Goal: Navigation & Orientation: Find specific page/section

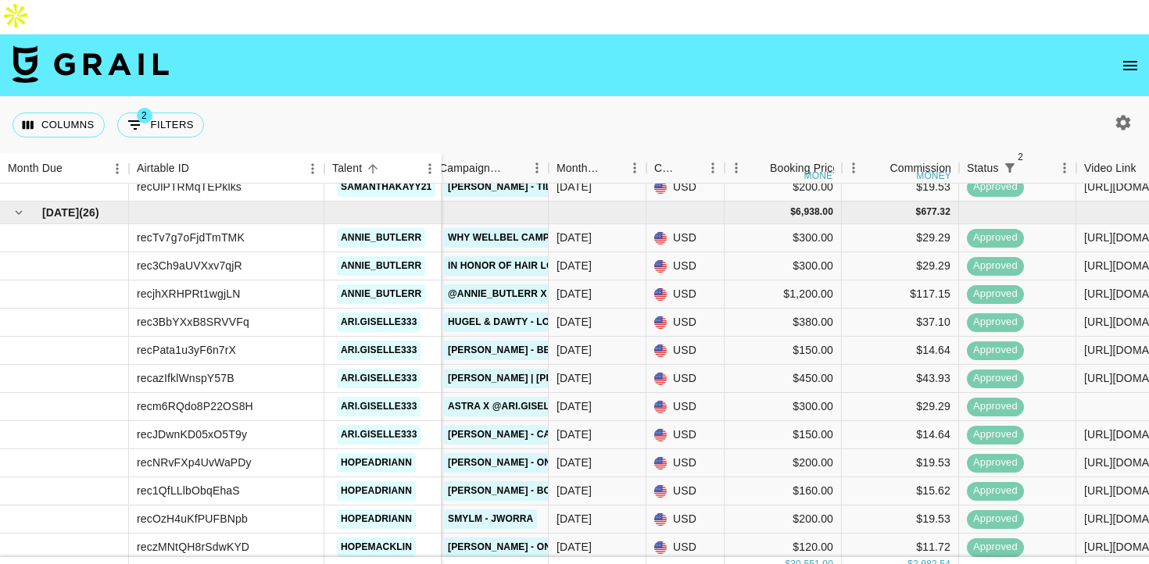
scroll to position [646, 1055]
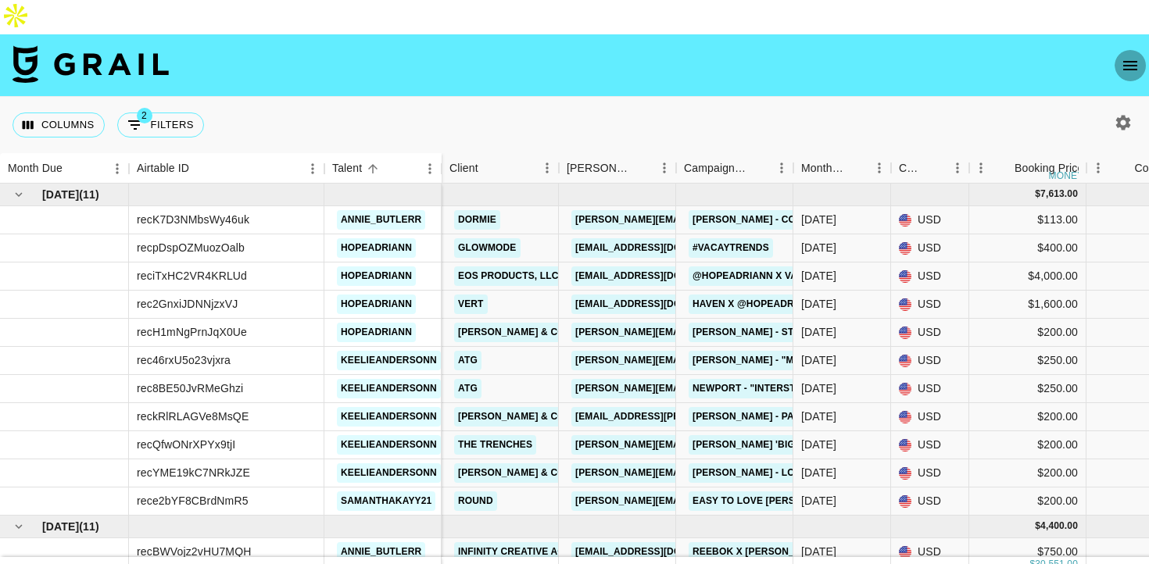
click at [1132, 56] on icon "open drawer" at bounding box center [1129, 65] width 19 height 19
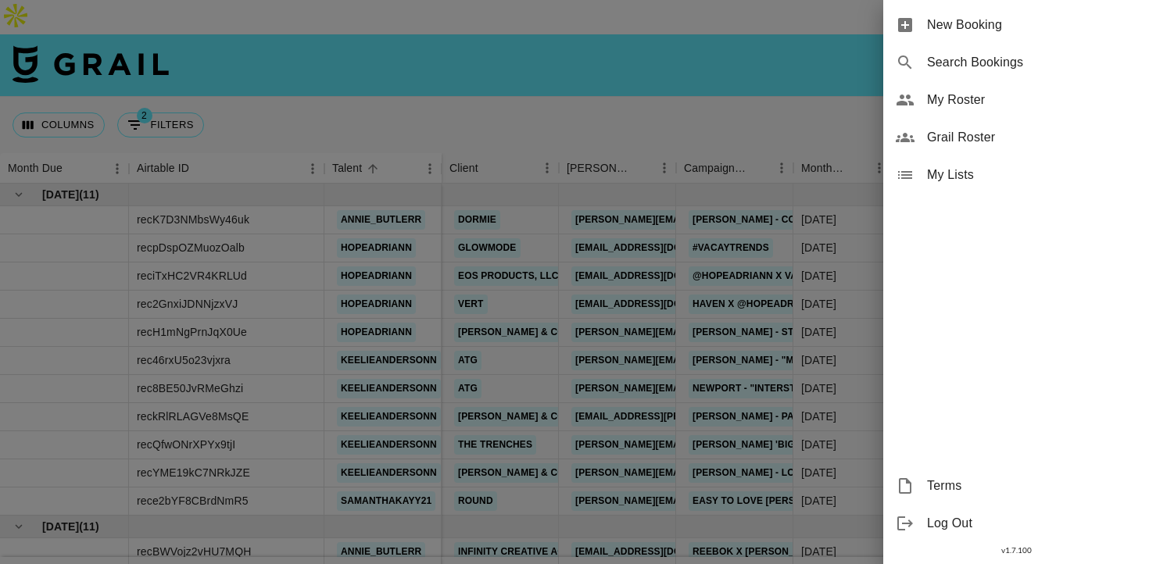
click at [963, 106] on span "My Roster" at bounding box center [1031, 100] width 209 height 19
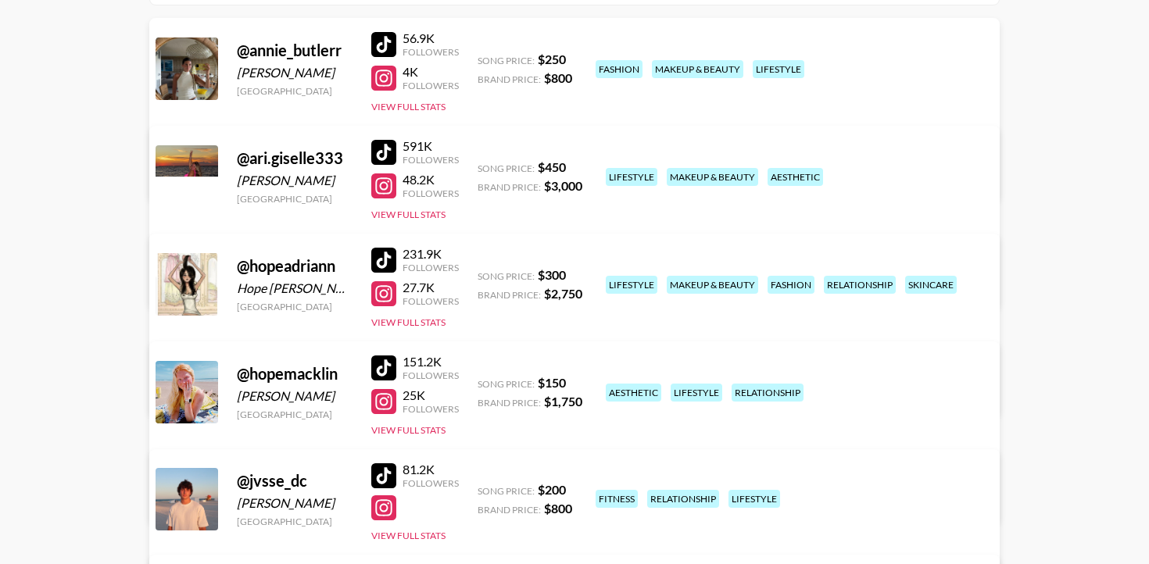
scroll to position [252, 0]
